Goal: Task Accomplishment & Management: Complete application form

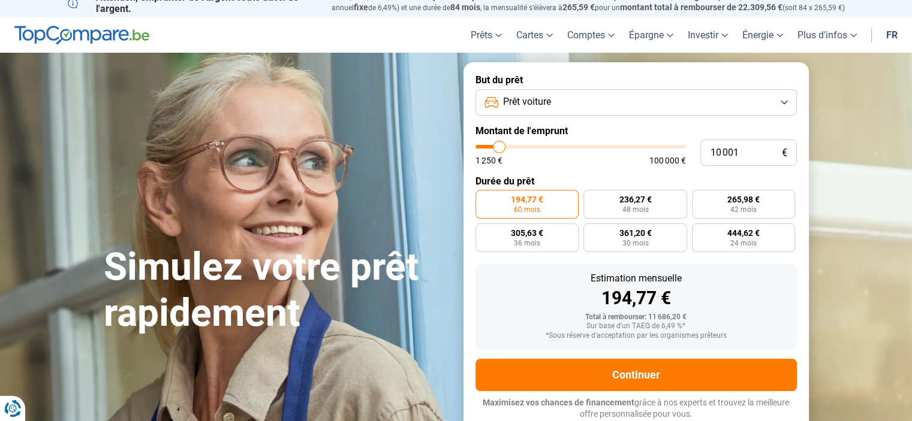
type input "11 500"
type input "11500"
type input "12 000"
type input "12000"
type input "12 250"
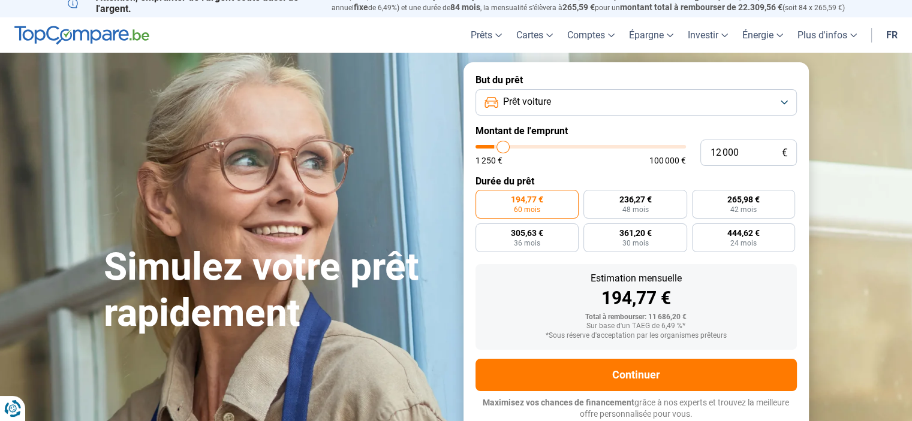
type input "12250"
type input "12 500"
type input "12500"
type input "12 750"
type input "12750"
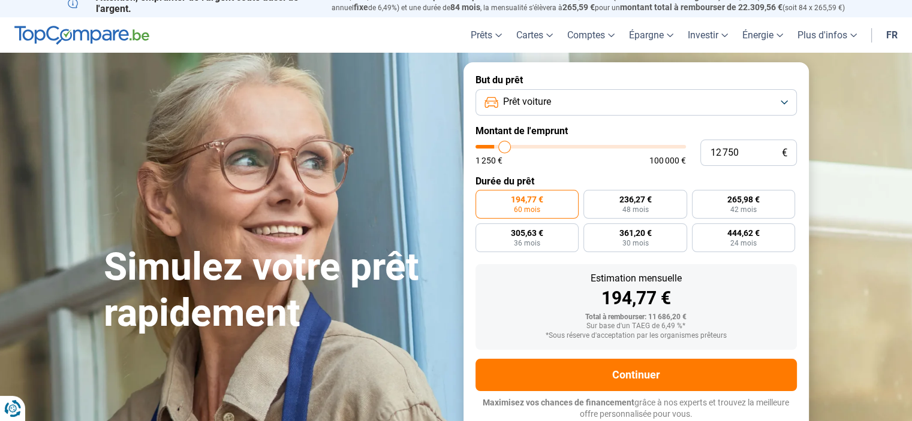
type input "13 000"
type input "13000"
type input "13 250"
type input "13250"
type input "13 500"
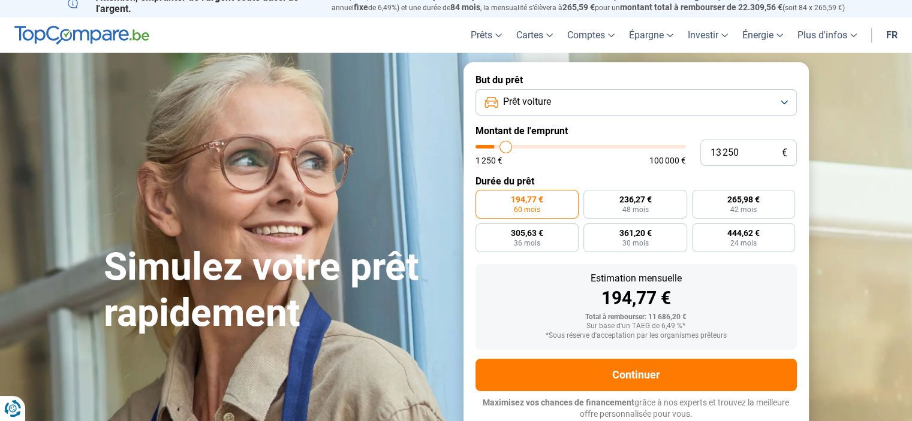
type input "13500"
type input "13 750"
type input "13750"
type input "14 000"
type input "14000"
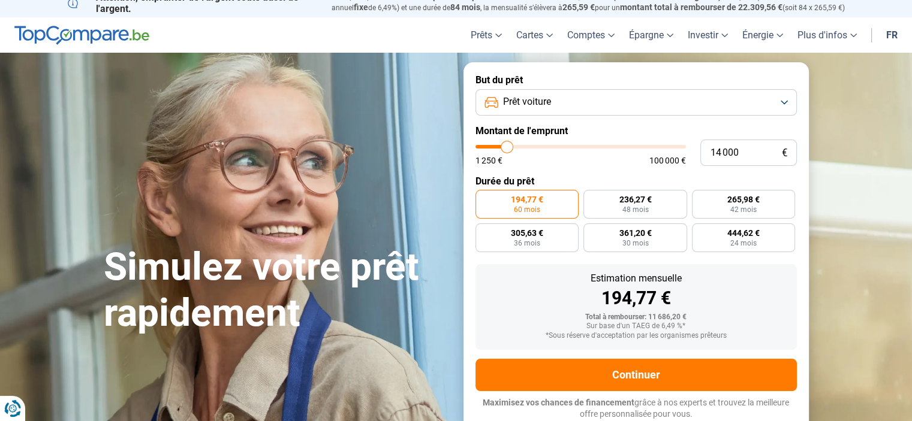
type input "14 250"
type input "14250"
type input "14 500"
type input "14500"
type input "14 750"
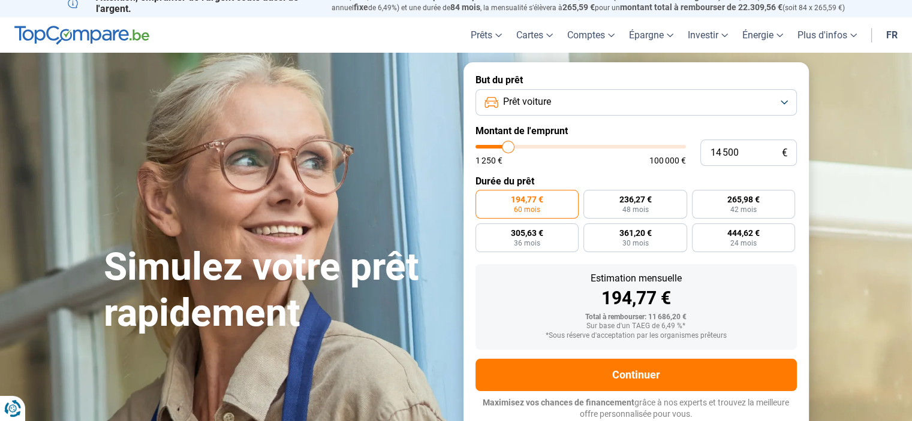
type input "14750"
type input "15 000"
type input "15000"
type input "15 250"
type input "15250"
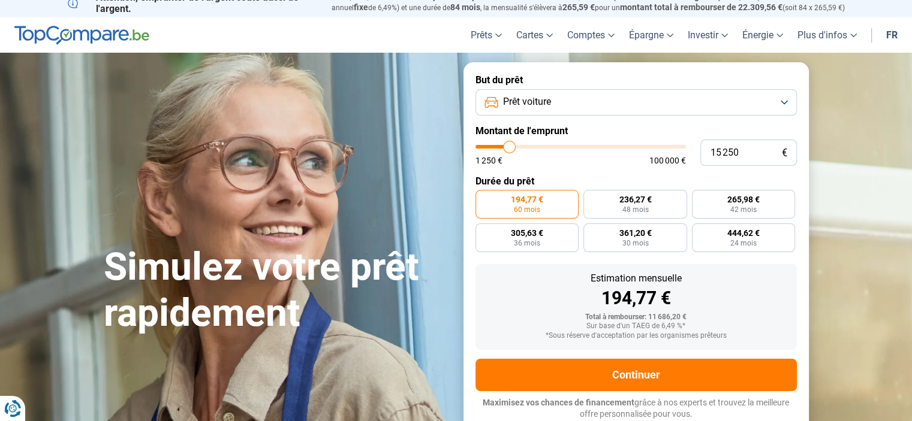
type input "15 500"
type input "15500"
type input "15 750"
type input "15750"
type input "16 000"
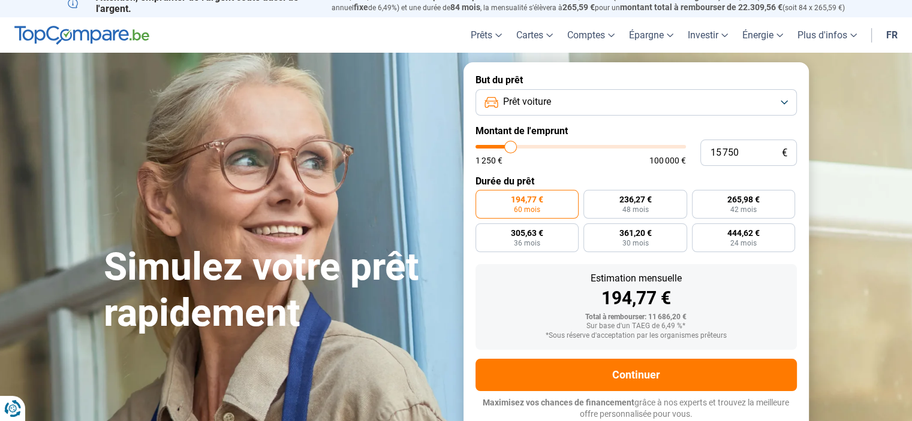
type input "16000"
type input "16 250"
type input "16250"
type input "16 500"
type input "16500"
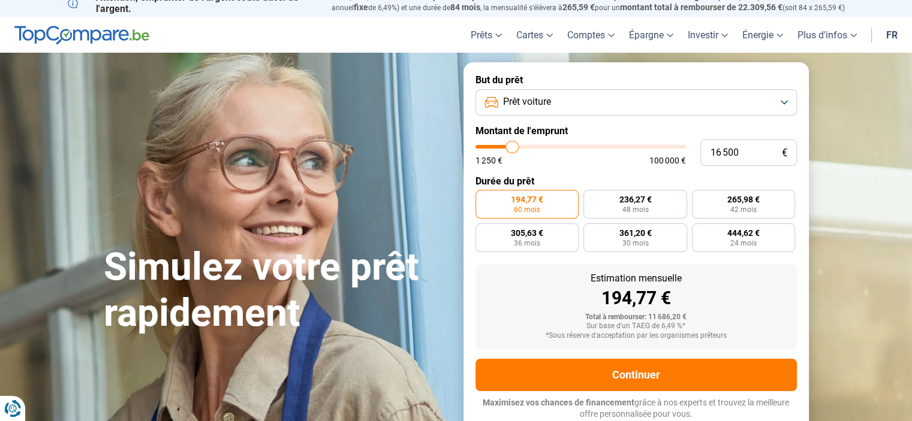
type input "16 750"
type input "16750"
type input "17 000"
type input "17000"
type input "17 250"
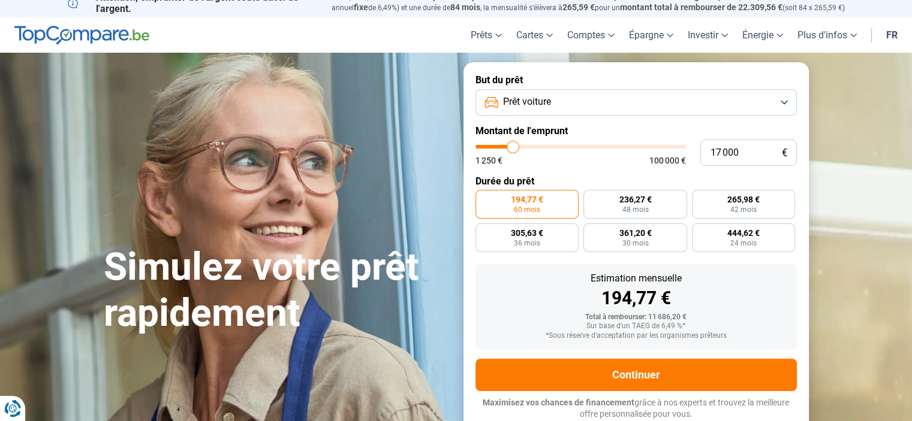
type input "17250"
type input "17 500"
type input "17500"
type input "17 750"
type input "17750"
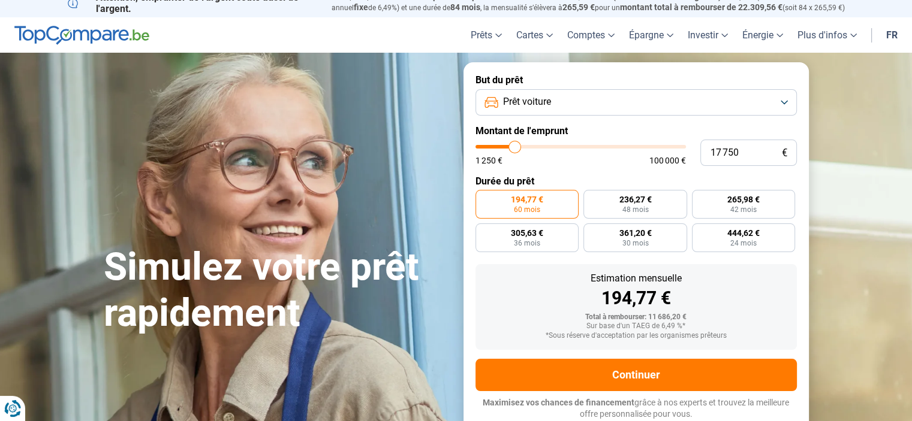
type input "18 000"
type input "18000"
type input "18 250"
type input "18250"
type input "18 500"
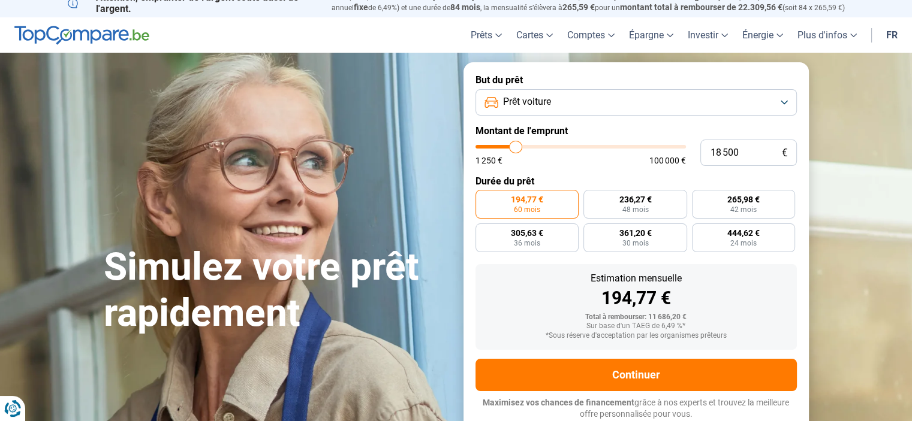
type input "18500"
type input "18 750"
type input "18750"
type input "19 000"
type input "19000"
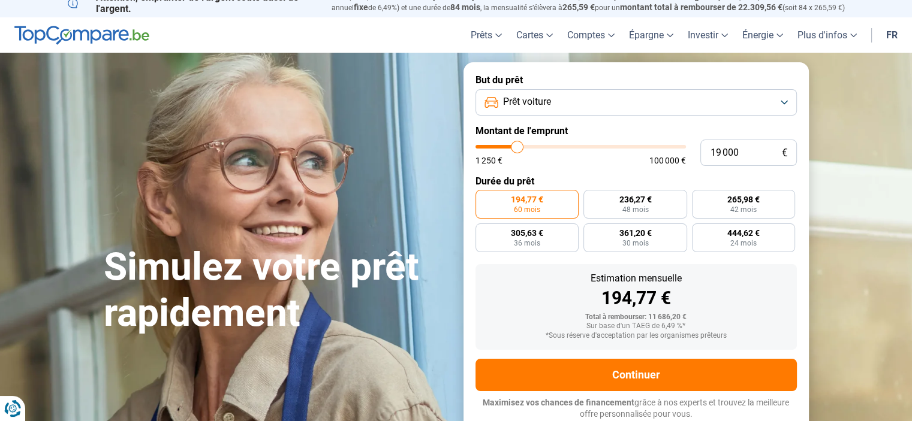
type input "19 250"
type input "19250"
type input "19 500"
type input "19500"
type input "19 750"
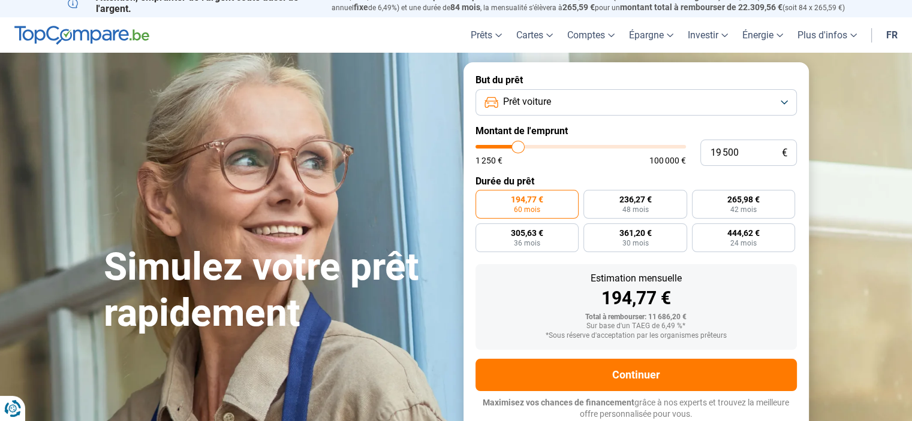
type input "19750"
type input "20 000"
drag, startPoint x: 501, startPoint y: 148, endPoint x: 519, endPoint y: 149, distance: 18.6
type input "20000"
click at [519, 149] on input "range" at bounding box center [580, 147] width 210 height 4
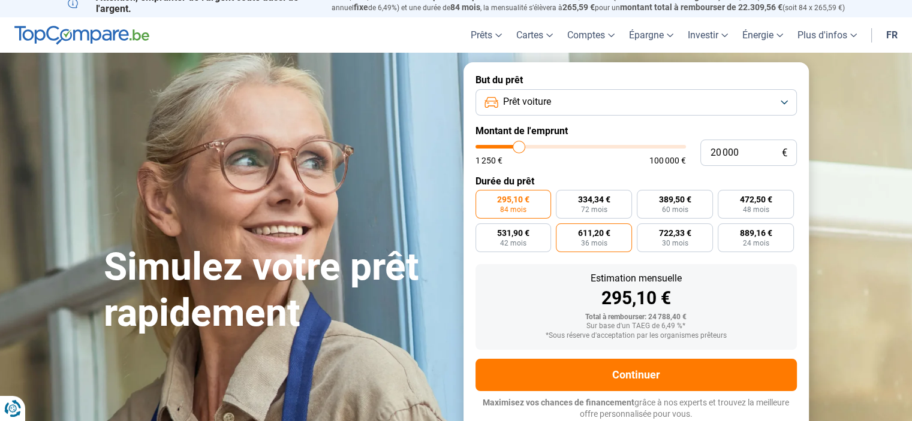
click at [595, 246] on span "36 mois" at bounding box center [594, 243] width 26 height 7
click at [564, 231] on input "611,20 € 36 mois" at bounding box center [560, 228] width 8 height 8
radio input "true"
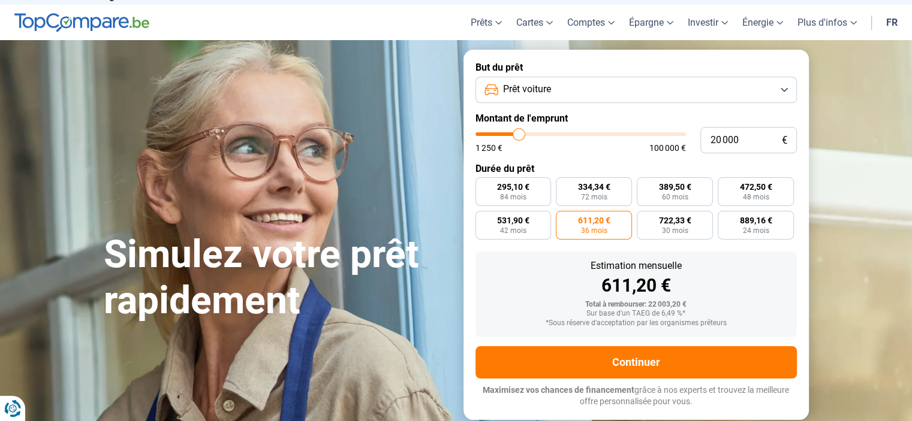
scroll to position [11, 0]
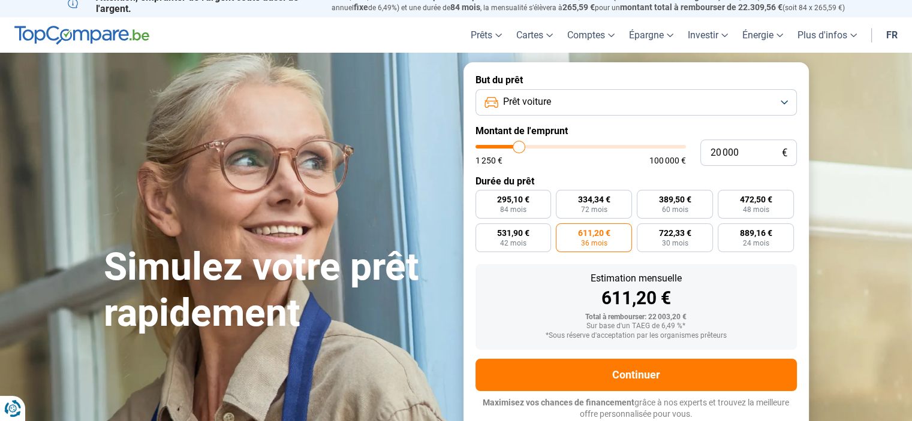
click at [739, 93] on button "Prêt voiture" at bounding box center [635, 102] width 321 height 26
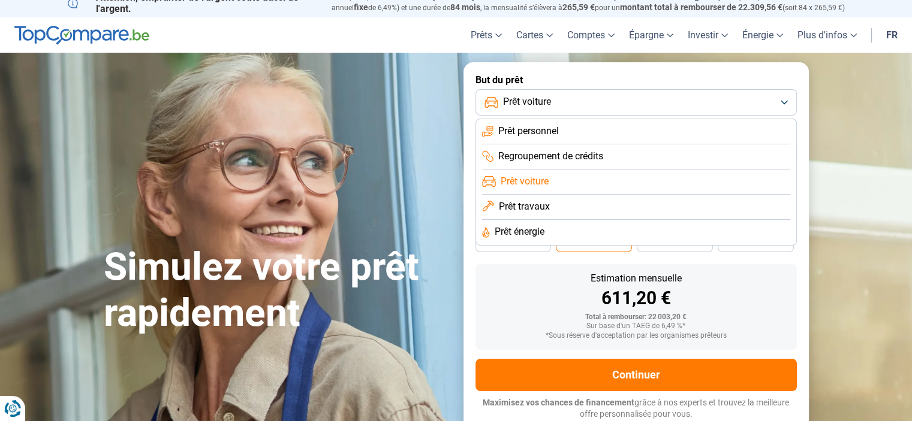
click at [754, 100] on button "Prêt voiture" at bounding box center [635, 102] width 321 height 26
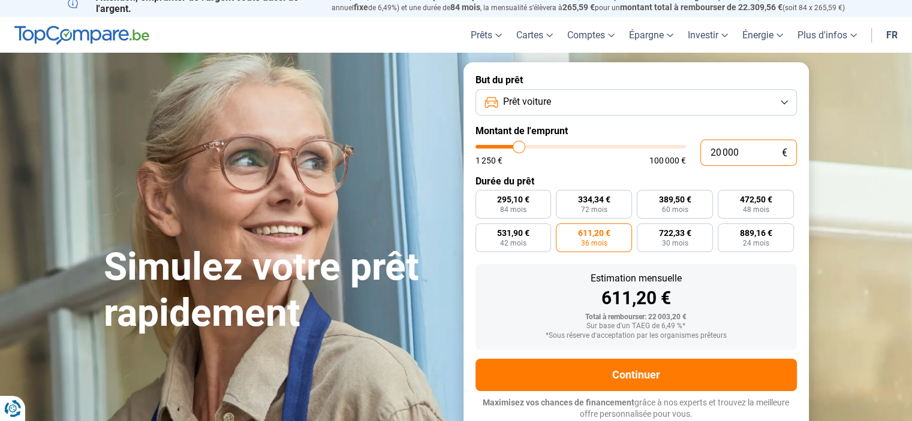
drag, startPoint x: 745, startPoint y: 153, endPoint x: 705, endPoint y: 153, distance: 40.2
click at [705, 153] on input "20 000" at bounding box center [748, 153] width 97 height 26
type input "1"
type input "1250"
type input "15"
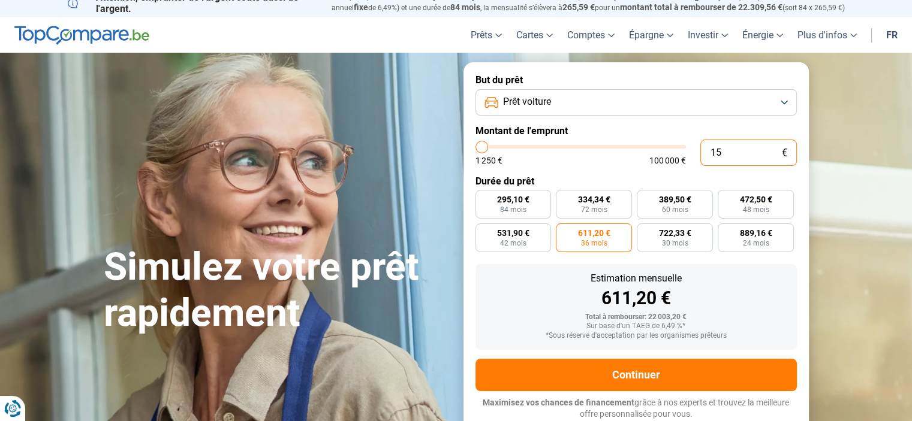
type input "1250"
type input "150"
type input "1250"
type input "1 500"
type input "1500"
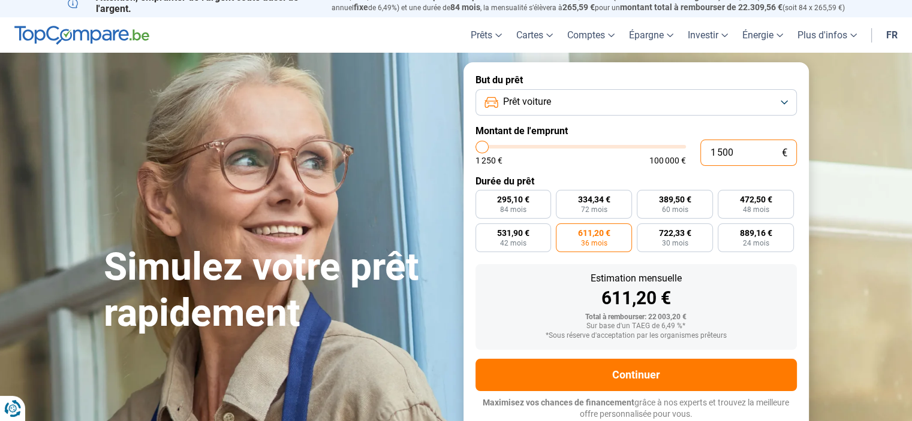
type input "15 000"
type input "15000"
type input "15 000"
radio input "true"
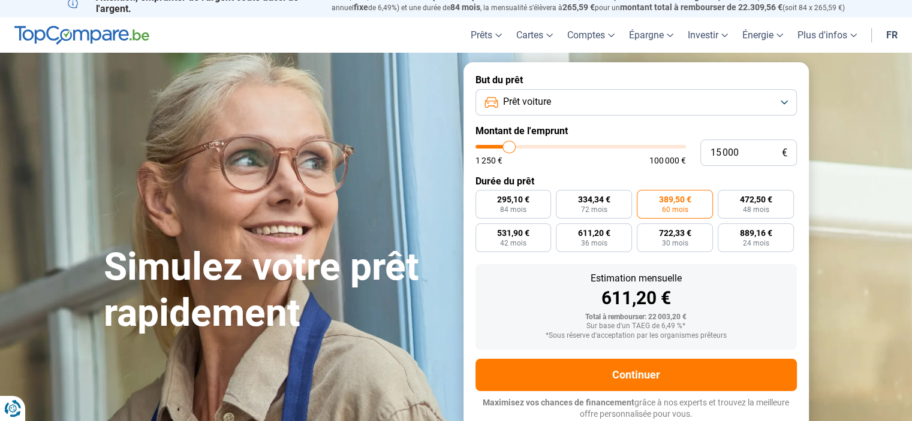
click at [697, 129] on label "Montant de l'emprunt" at bounding box center [635, 130] width 321 height 11
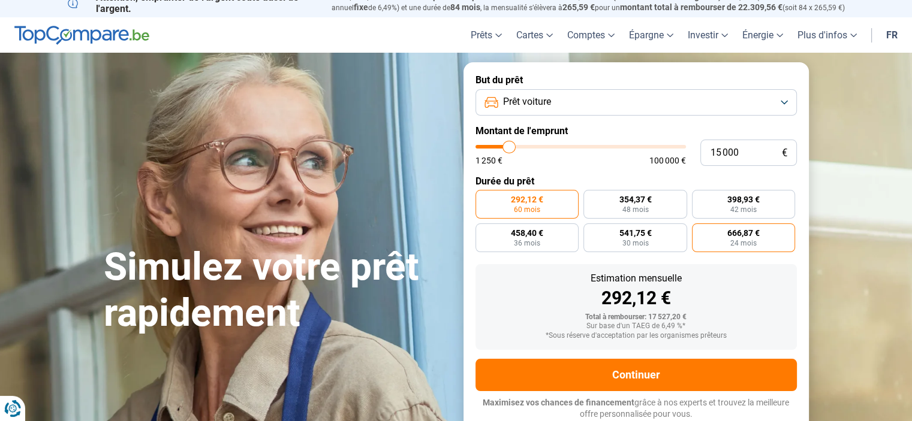
click at [766, 251] on label "666,87 € 24 mois" at bounding box center [744, 238] width 104 height 29
click at [700, 231] on input "666,87 € 24 mois" at bounding box center [696, 228] width 8 height 8
radio input "true"
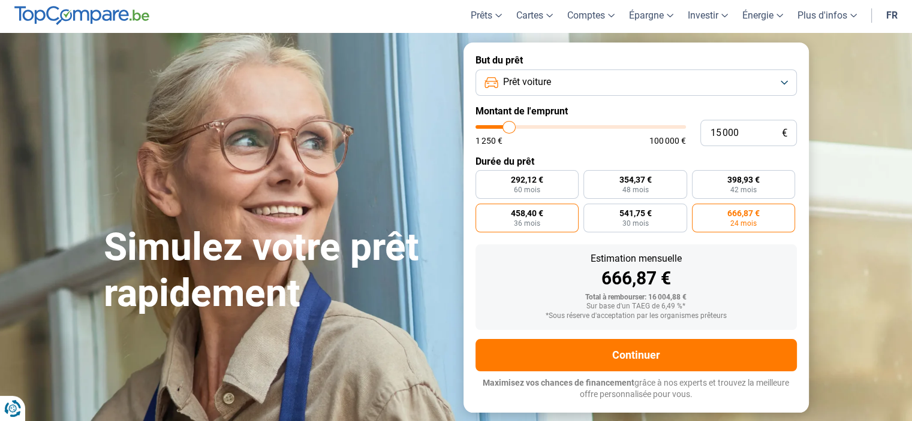
scroll to position [0, 0]
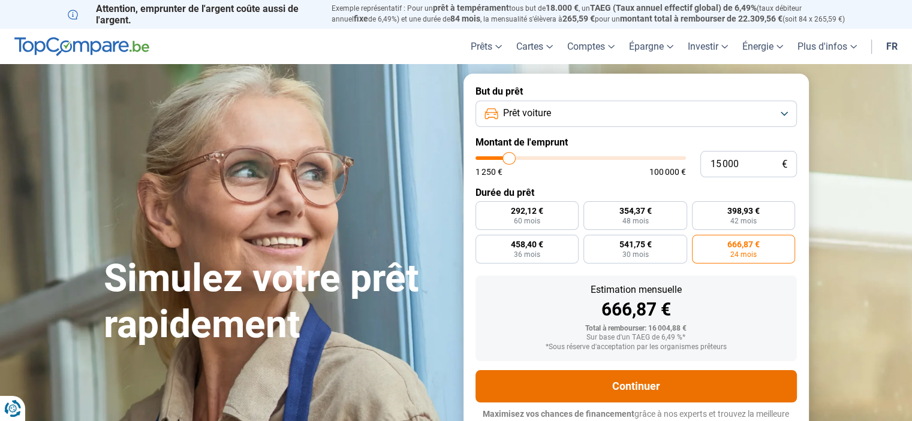
click at [681, 385] on button "Continuer" at bounding box center [635, 386] width 321 height 32
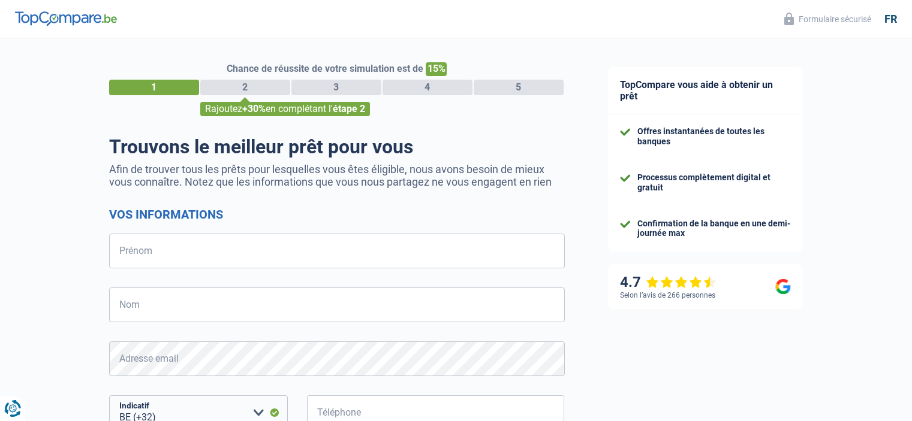
select select "32"
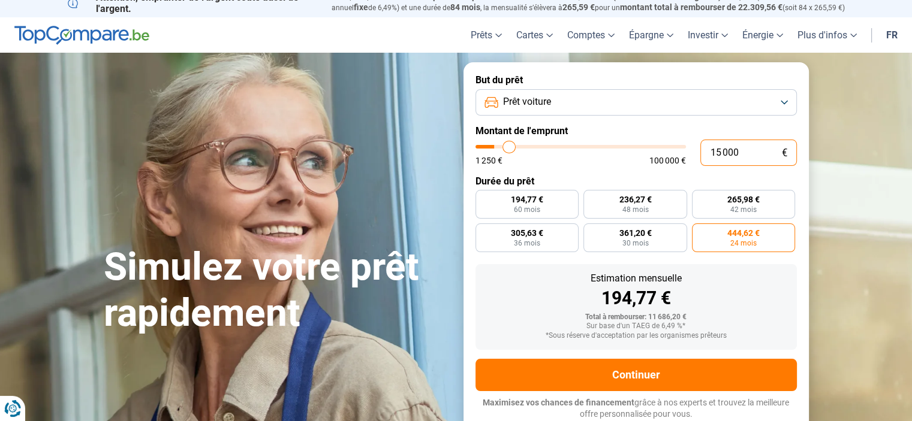
drag, startPoint x: 751, startPoint y: 154, endPoint x: 703, endPoint y: 155, distance: 48.0
click at [703, 155] on input "15 000" at bounding box center [748, 153] width 97 height 26
click at [745, 160] on input "15 000" at bounding box center [748, 153] width 97 height 26
drag, startPoint x: 752, startPoint y: 155, endPoint x: 688, endPoint y: 155, distance: 64.1
click at [688, 155] on div "15 000 € 1 250 € 100 000 €" at bounding box center [635, 153] width 321 height 26
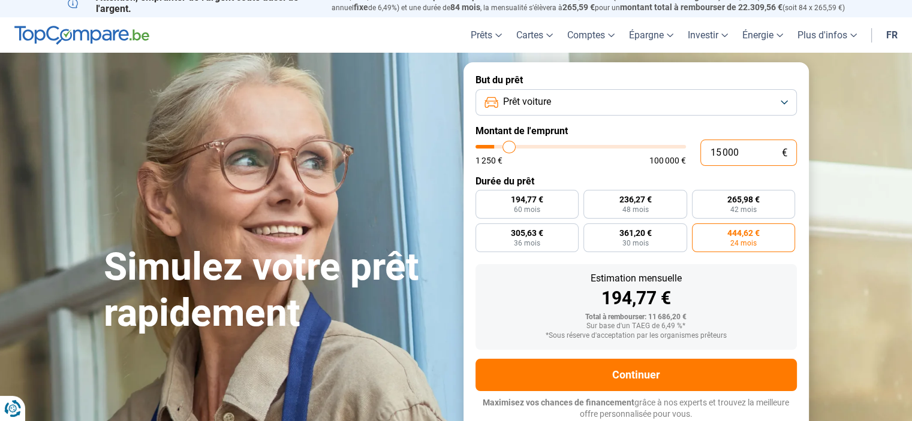
type input "1"
type input "1250"
type input "17"
type input "1250"
type input "170"
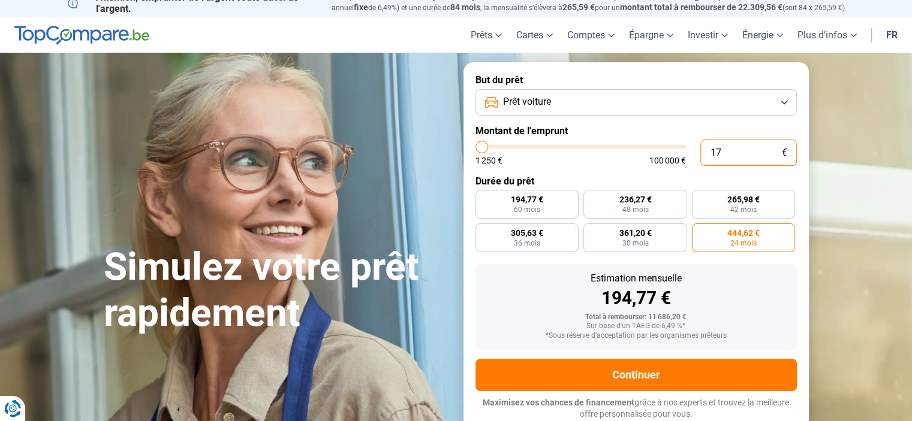
type input "1250"
type input "1 700"
type input "1750"
type input "17 000"
type input "17000"
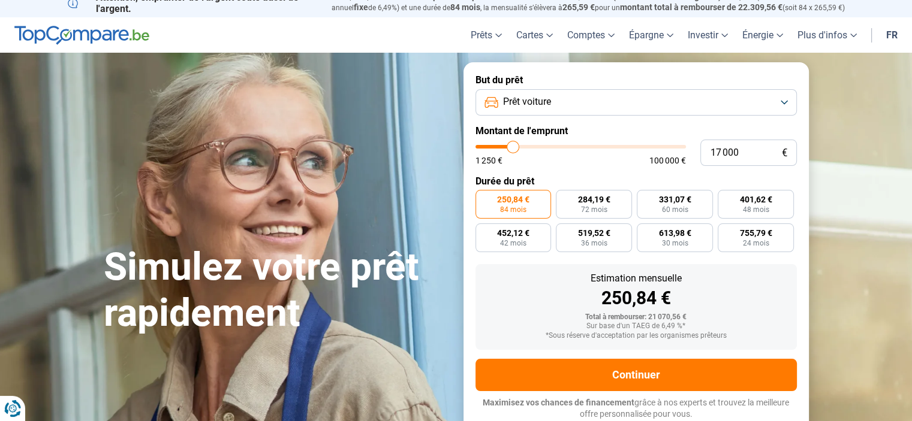
click at [741, 176] on label "Durée du prêt" at bounding box center [635, 181] width 321 height 11
drag, startPoint x: 723, startPoint y: 159, endPoint x: 700, endPoint y: 162, distance: 23.1
click at [706, 162] on input "17 000" at bounding box center [748, 153] width 97 height 26
type input "1"
type input "1250"
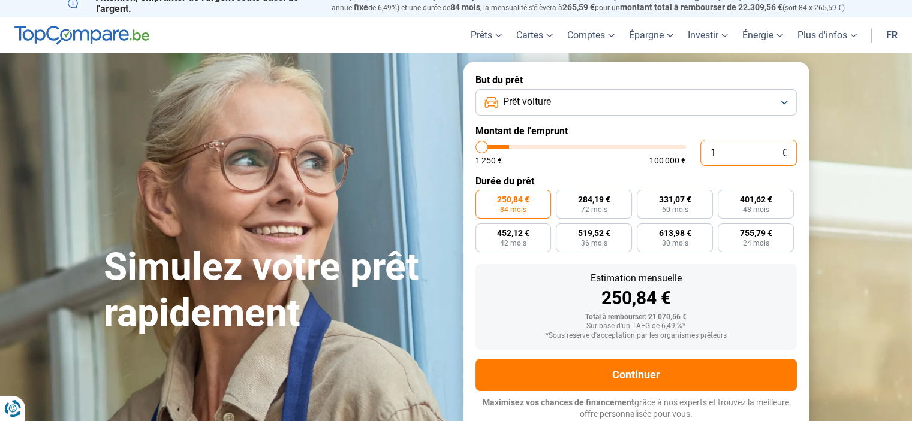
type input "15"
type input "1250"
type input "150"
type input "1250"
type input "1 500"
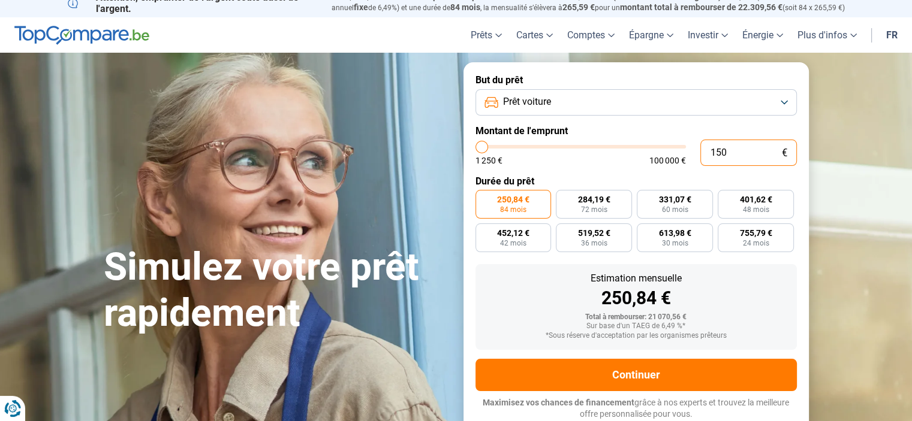
type input "1500"
type input "15 000"
type input "15000"
type input "15 000"
click at [724, 186] on label "Durée du prêt" at bounding box center [635, 181] width 321 height 11
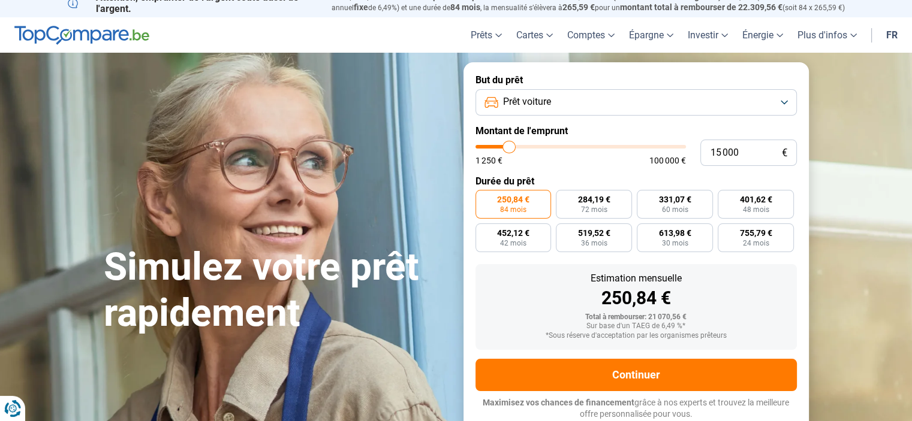
radio input "true"
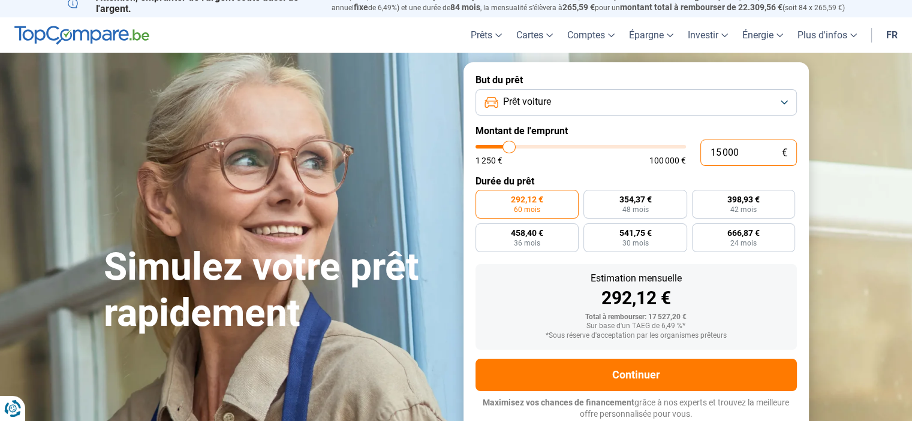
drag, startPoint x: 742, startPoint y: 157, endPoint x: 755, endPoint y: 151, distance: 14.5
click at [755, 151] on input "15 000" at bounding box center [748, 153] width 97 height 26
drag, startPoint x: 692, startPoint y: 326, endPoint x: 655, endPoint y: 321, distance: 37.5
click at [655, 325] on div "Sur base d'un TAEG de 6,49 %*" at bounding box center [636, 327] width 302 height 8
drag, startPoint x: 655, startPoint y: 316, endPoint x: 693, endPoint y: 329, distance: 40.6
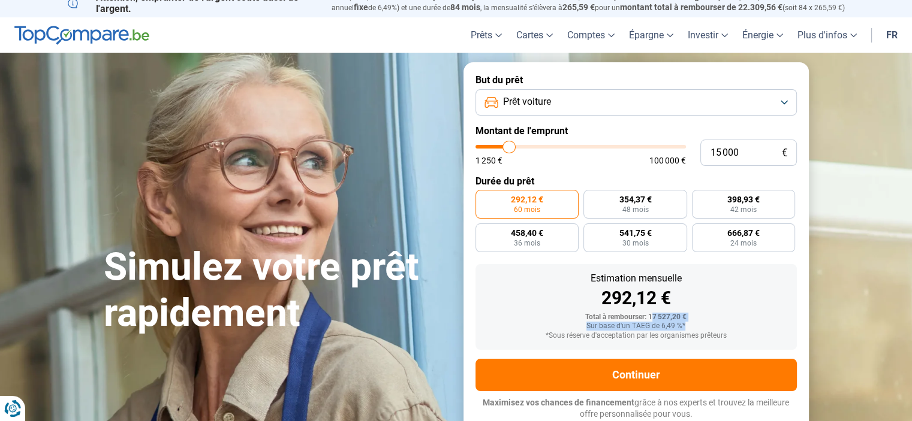
click at [692, 329] on div "Total à rembourser: 17 527,20 € Sur base d'un TAEG de 6,49 %* *Sous réserve d'a…" at bounding box center [636, 327] width 302 height 27
click at [693, 329] on div "Sur base d'un TAEG de 6,49 %*" at bounding box center [636, 327] width 302 height 8
click at [740, 245] on span "24 mois" at bounding box center [743, 243] width 26 height 7
click at [700, 231] on input "666,87 € 24 mois" at bounding box center [696, 228] width 8 height 8
radio input "true"
